Goal: Find contact information: Find contact information

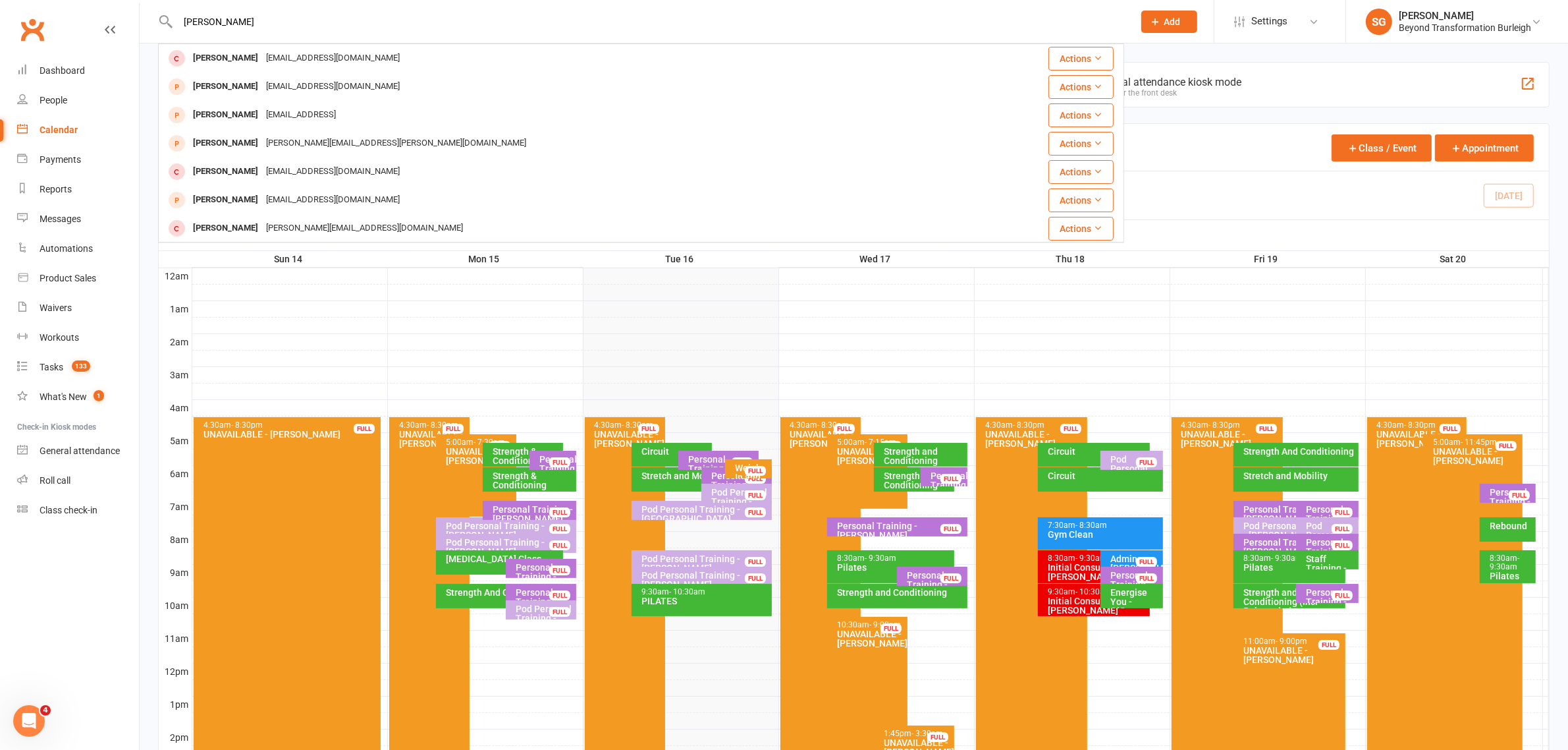
type input "[PERSON_NAME]"
click at [293, 64] on div "[EMAIL_ADDRESS][DOMAIN_NAME]" at bounding box center [332, 58] width 141 height 19
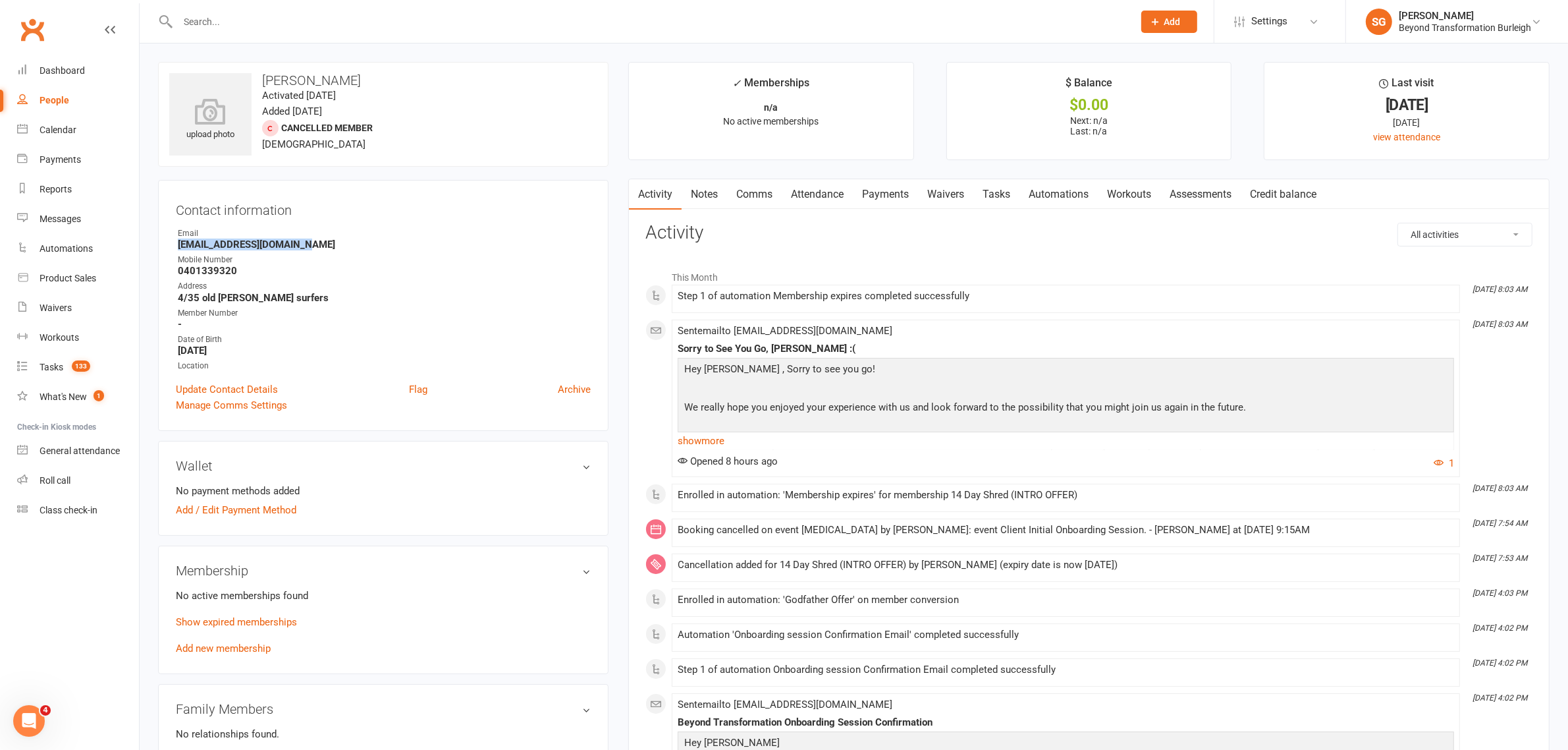
drag, startPoint x: 309, startPoint y: 244, endPoint x: 173, endPoint y: 246, distance: 136.0
click at [173, 246] on div "Contact information Owner Email [EMAIL_ADDRESS][DOMAIN_NAME] Mobile Number [PHO…" at bounding box center [383, 305] width 451 height 251
copy strong "[EMAIL_ADDRESS][DOMAIN_NAME]"
